Goal: Communication & Community: Share content

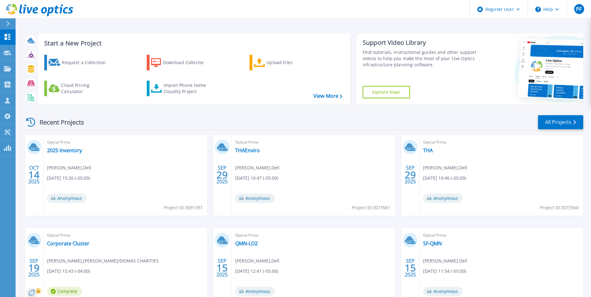
scroll to position [48, 0]
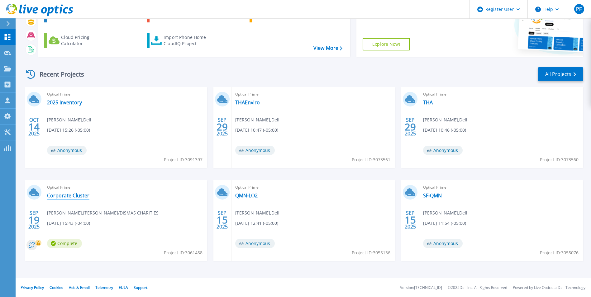
click at [77, 193] on link "Corporate Cluster" at bounding box center [68, 196] width 42 height 6
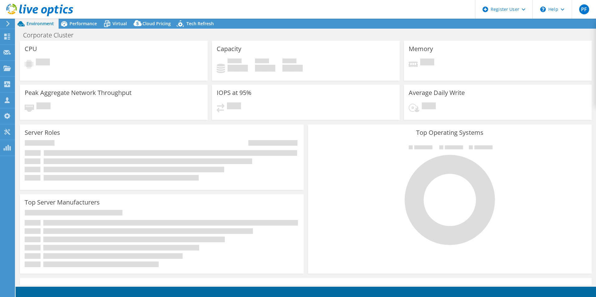
select select "USD"
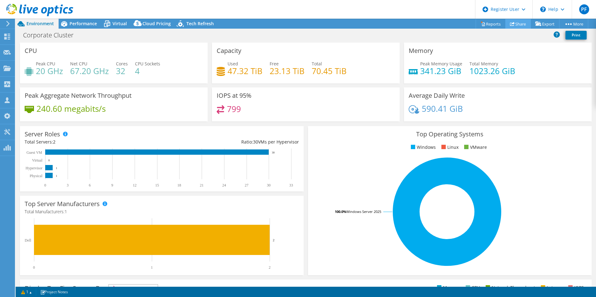
click at [519, 25] on link "Share" at bounding box center [518, 24] width 26 height 10
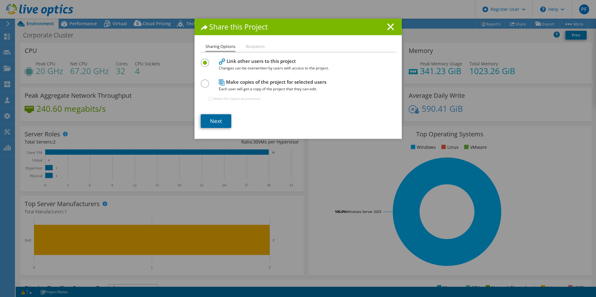
click at [222, 124] on link "Next" at bounding box center [216, 121] width 31 height 14
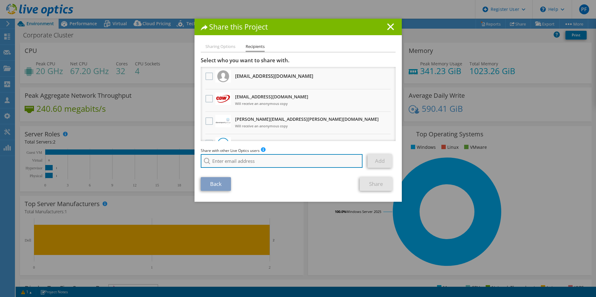
click at [254, 156] on input "search" at bounding box center [282, 161] width 162 height 14
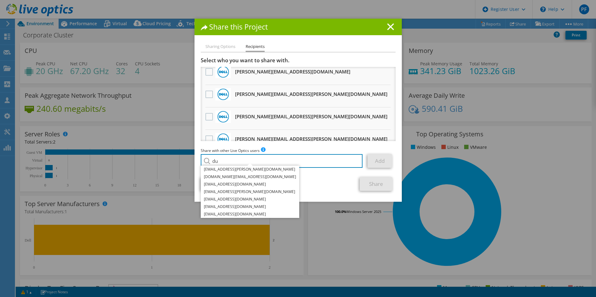
scroll to position [621, 0]
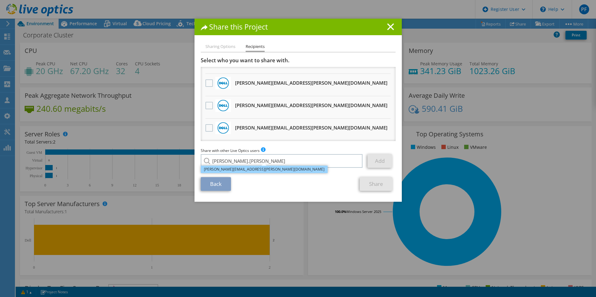
click at [239, 171] on li "[PERSON_NAME][EMAIL_ADDRESS][PERSON_NAME][DOMAIN_NAME]" at bounding box center [264, 169] width 127 height 7
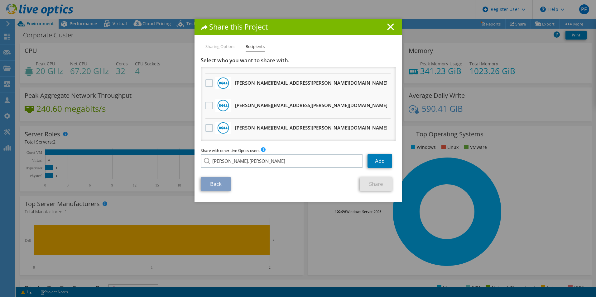
type input "[PERSON_NAME][EMAIL_ADDRESS][PERSON_NAME][DOMAIN_NAME]"
click at [372, 159] on link "Add" at bounding box center [379, 161] width 25 height 14
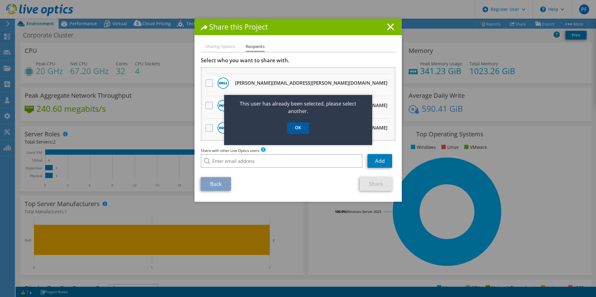
click at [298, 131] on link "OK" at bounding box center [298, 128] width 22 height 12
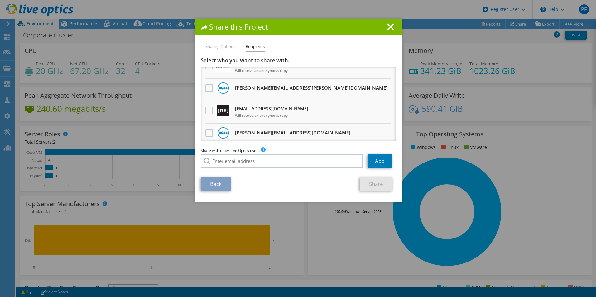
scroll to position [25, 0]
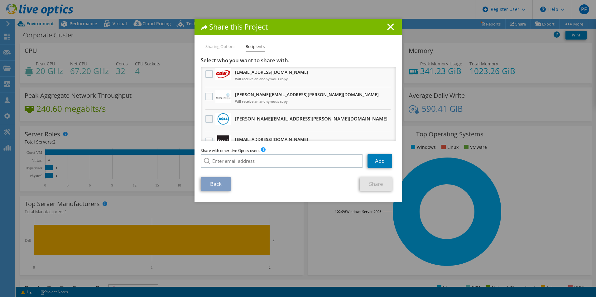
click at [205, 121] on label at bounding box center [209, 118] width 9 height 7
click at [0, 0] on input "checkbox" at bounding box center [0, 0] width 0 height 0
click at [368, 182] on link "Share" at bounding box center [376, 184] width 33 height 14
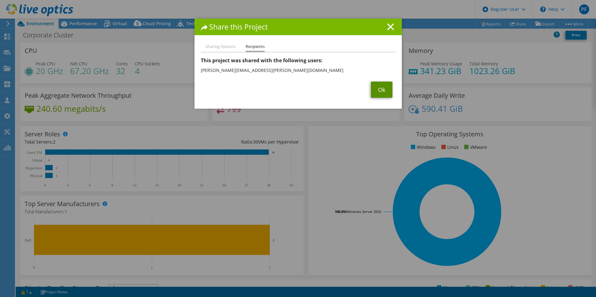
click at [387, 93] on link "Ok" at bounding box center [381, 90] width 21 height 16
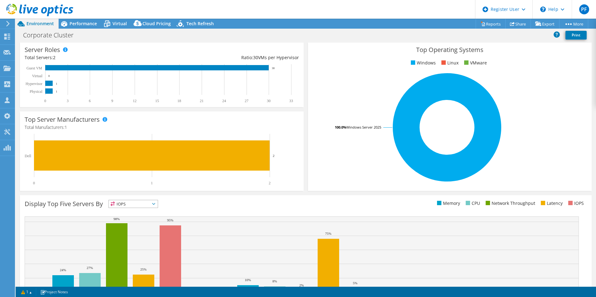
scroll to position [93, 0]
